Goal: Navigation & Orientation: Find specific page/section

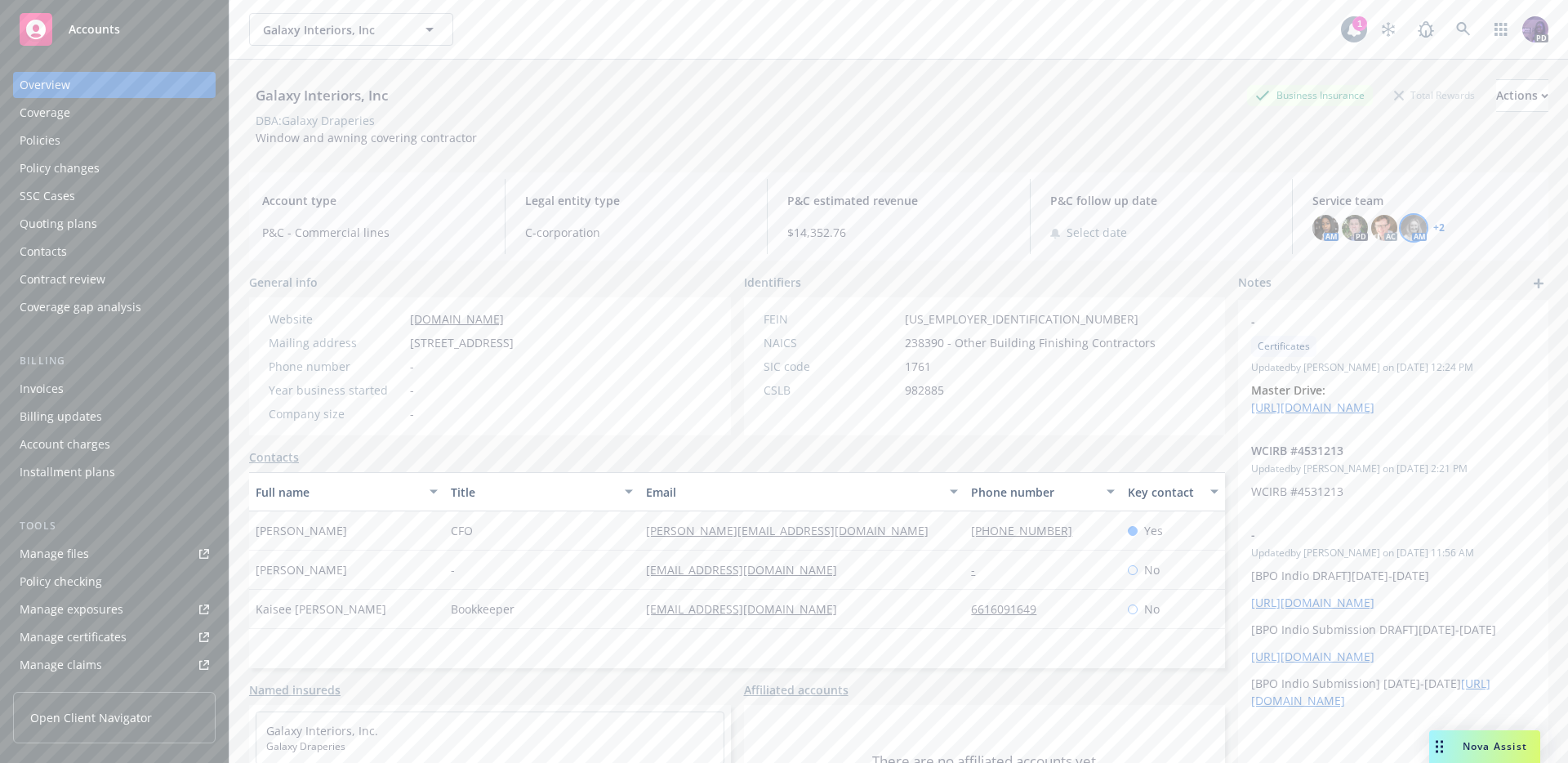
click at [1406, 232] on img at bounding box center [1413, 228] width 26 height 26
click at [1248, 182] on div "P&C follow up date Select date" at bounding box center [1161, 217] width 249 height 75
click at [116, 143] on div "Policies" at bounding box center [114, 140] width 189 height 26
